Goal: Book appointment/travel/reservation

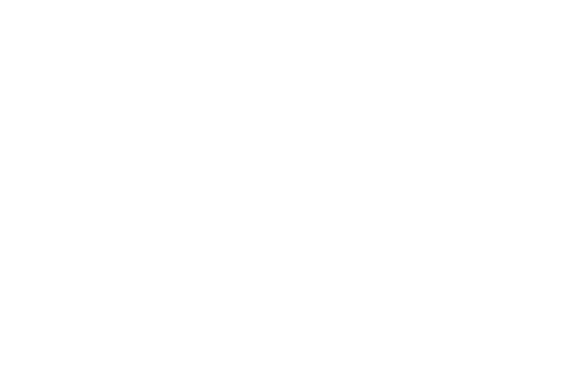
scroll to position [266, 0]
click at [51, 165] on span "Arrivo" at bounding box center [58, 163] width 49 height 9
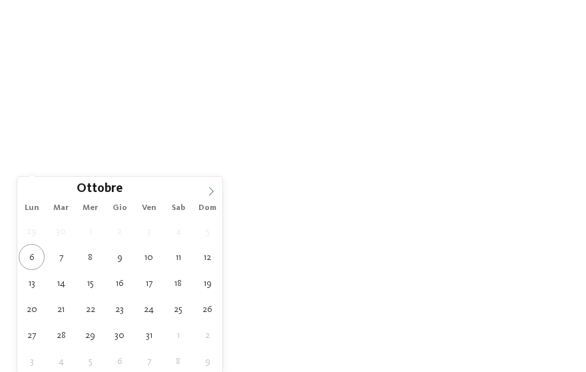
click at [216, 188] on span at bounding box center [211, 188] width 23 height 23
type input "****"
click at [216, 188] on span at bounding box center [211, 188] width 23 height 23
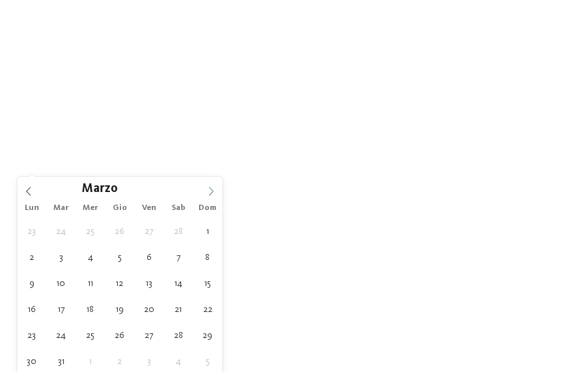
click at [216, 188] on span at bounding box center [211, 188] width 23 height 23
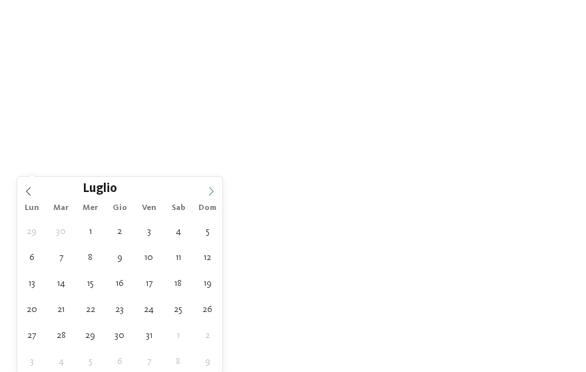
click at [216, 188] on span at bounding box center [211, 188] width 23 height 23
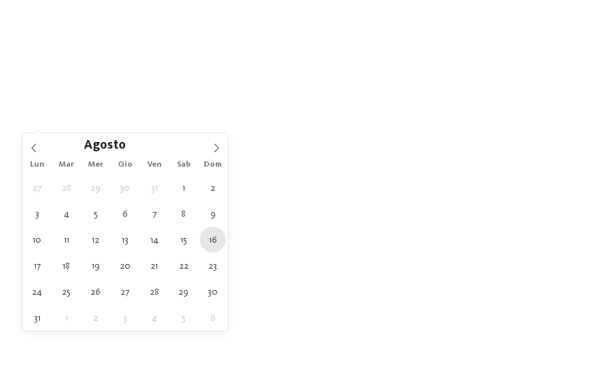
scroll to position [333, 0]
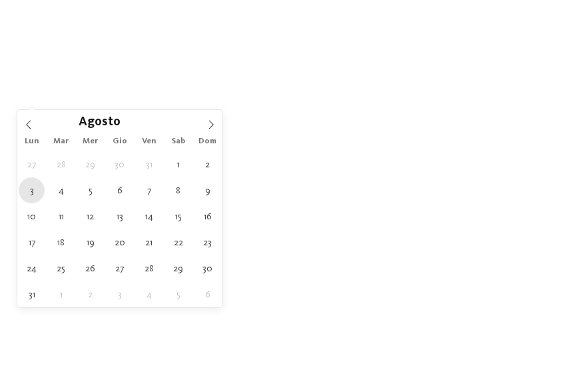
type div "[DATE]"
type input "****"
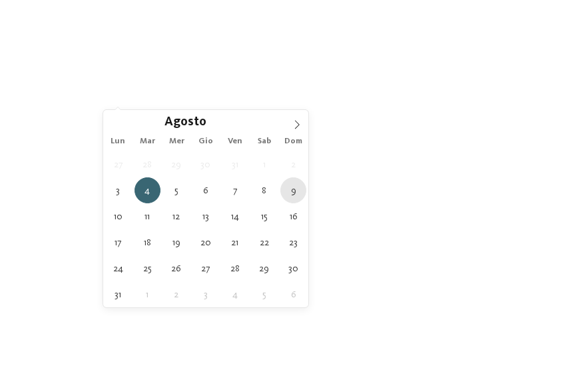
type div "[DATE]"
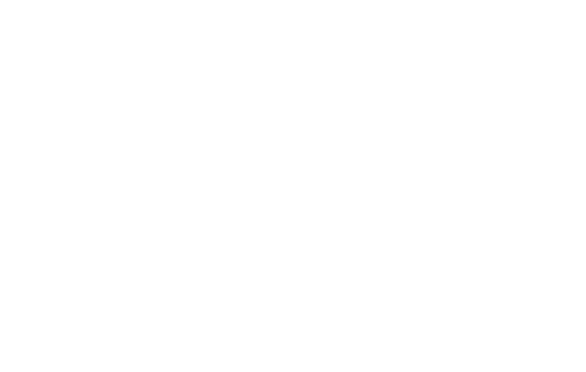
click at [248, 101] on span "Regione" at bounding box center [230, 97] width 49 height 9
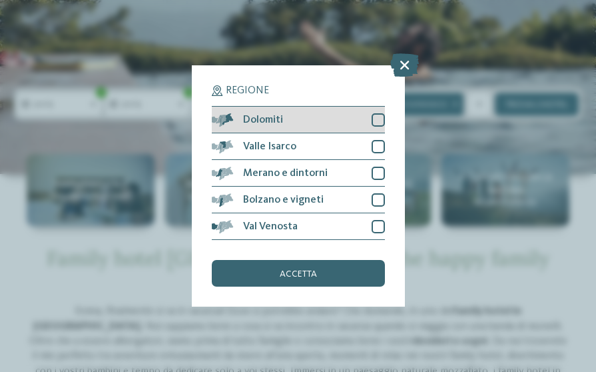
click at [370, 120] on div "Dolomiti" at bounding box center [298, 120] width 173 height 27
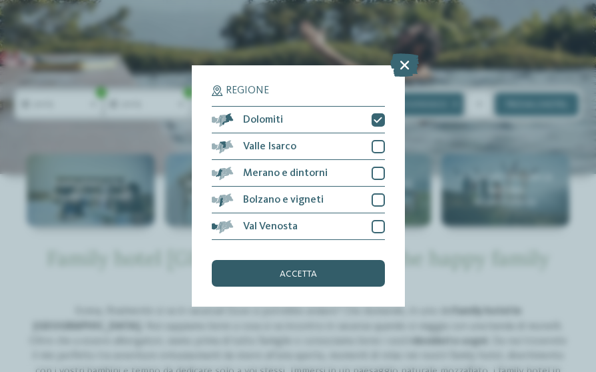
click at [292, 268] on div "accetta" at bounding box center [298, 273] width 173 height 27
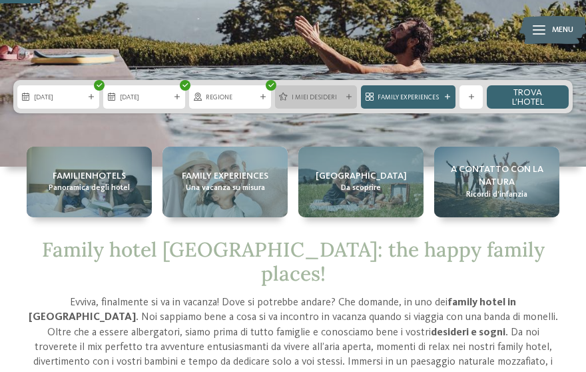
click at [334, 93] on span "I miei desideri" at bounding box center [316, 97] width 49 height 9
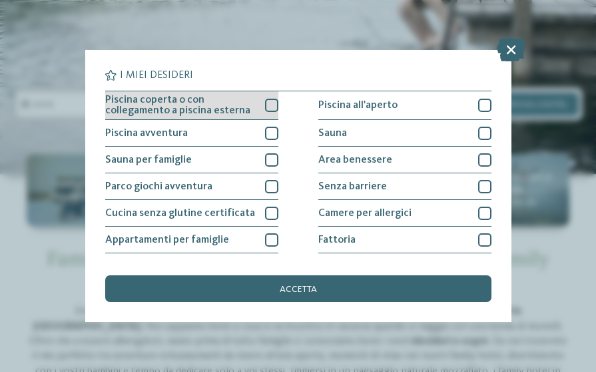
click at [237, 108] on span "Piscina coperta o con collegamento a piscina esterna" at bounding box center [180, 105] width 150 height 21
click at [239, 107] on span "Piscina coperta o con collegamento a piscina esterna" at bounding box center [180, 105] width 150 height 21
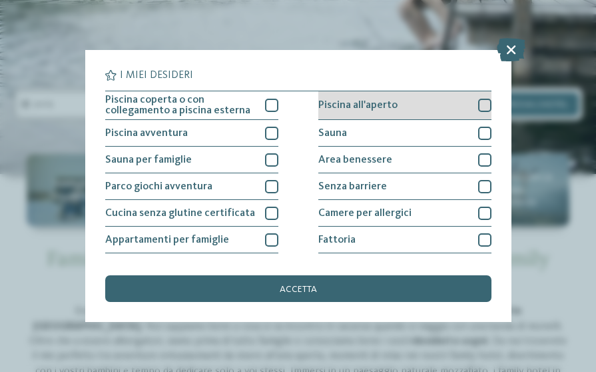
click at [386, 105] on span "Piscina all'aperto" at bounding box center [357, 105] width 79 height 11
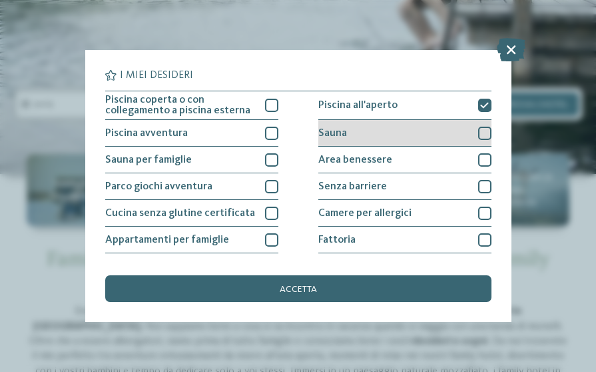
click at [397, 133] on div "Sauna" at bounding box center [404, 133] width 173 height 27
click at [396, 133] on div "Sauna" at bounding box center [404, 133] width 173 height 27
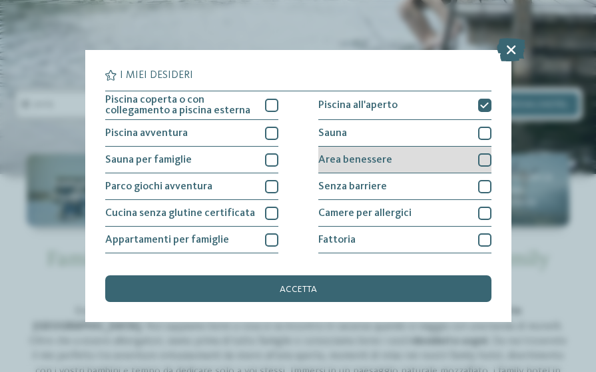
click at [394, 155] on div "Area benessere" at bounding box center [404, 160] width 173 height 27
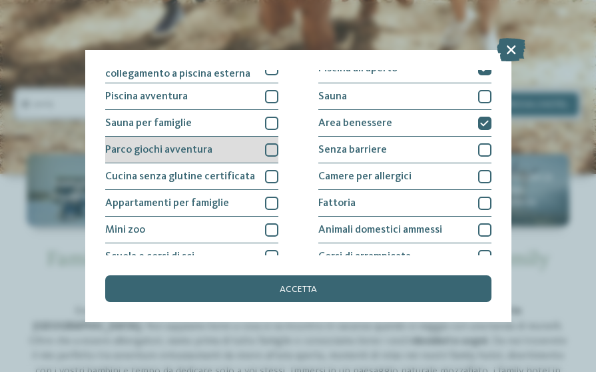
scroll to position [67, 0]
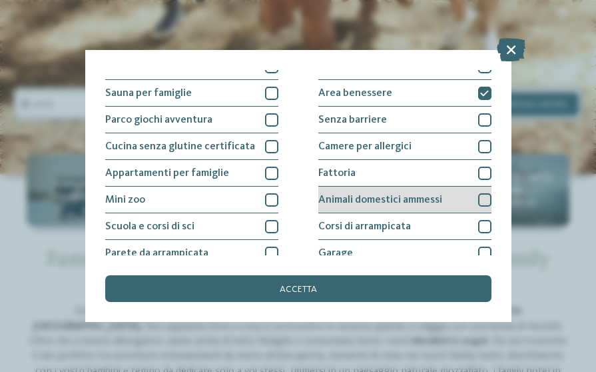
click at [384, 193] on div "Animali domestici ammessi" at bounding box center [404, 200] width 173 height 27
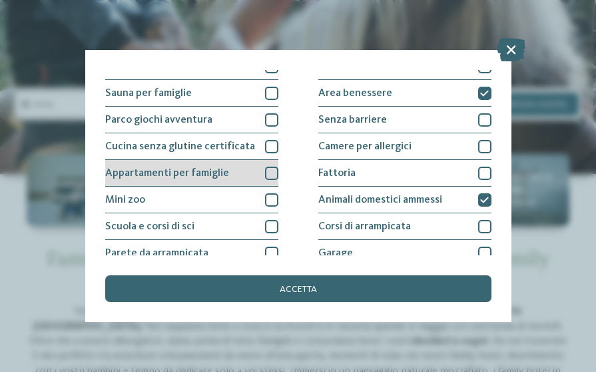
scroll to position [133, 0]
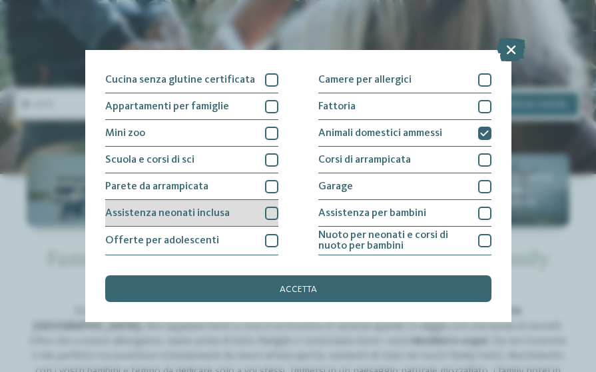
click at [233, 204] on div "Assistenza neonati inclusa" at bounding box center [191, 213] width 173 height 27
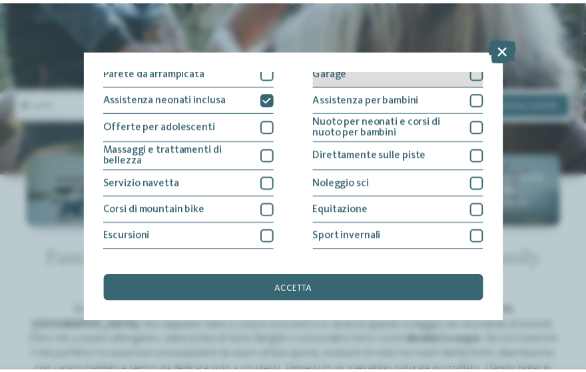
scroll to position [266, 0]
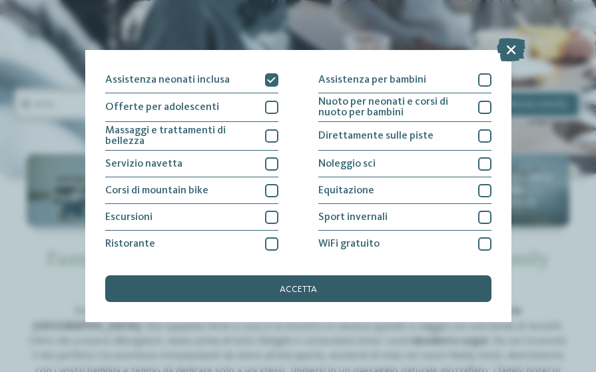
click at [342, 284] on div "accetta" at bounding box center [298, 288] width 386 height 27
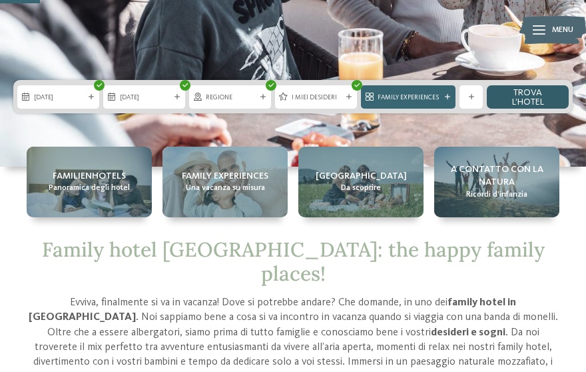
click at [525, 89] on link "trova l’hotel" at bounding box center [528, 96] width 82 height 23
